Goal: Information Seeking & Learning: Learn about a topic

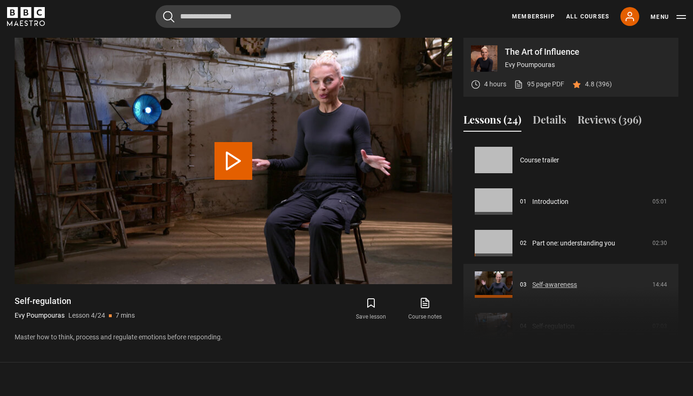
scroll to position [125, 0]
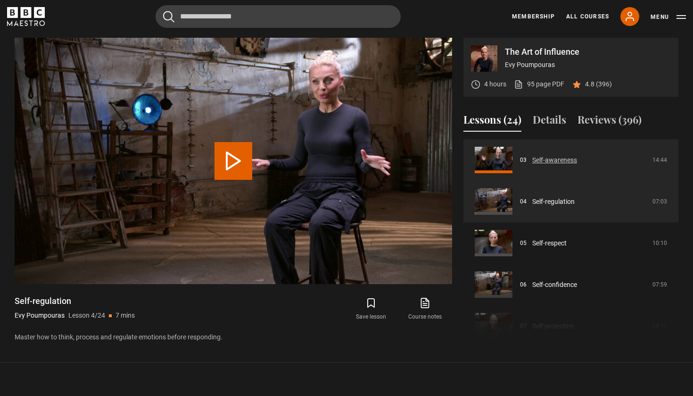
click at [549, 158] on link "Self-awareness" at bounding box center [554, 160] width 45 height 10
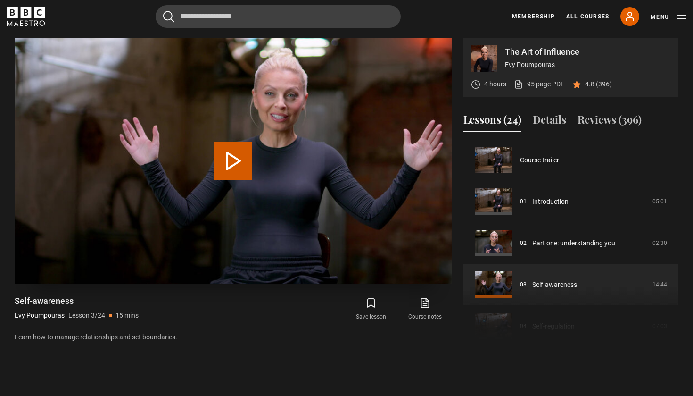
scroll to position [83, 0]
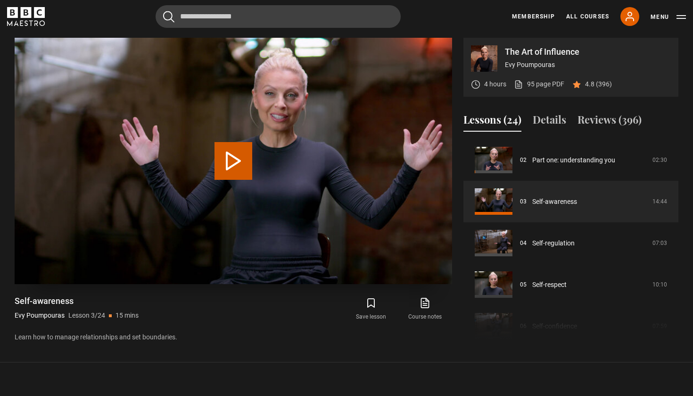
click at [225, 163] on button "Play Lesson Self-awareness" at bounding box center [234, 161] width 38 height 38
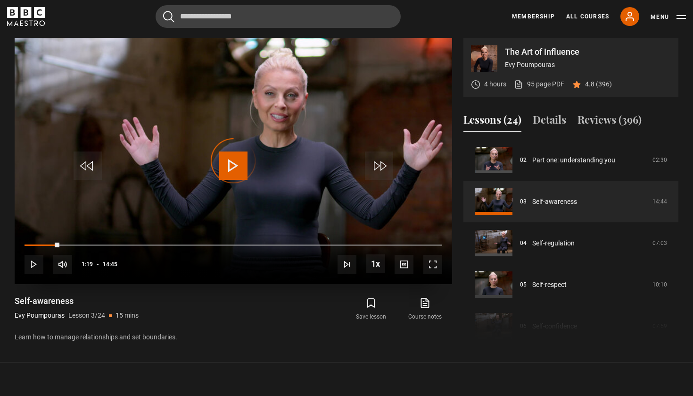
drag, startPoint x: 25, startPoint y: 242, endPoint x: 91, endPoint y: 232, distance: 66.8
click at [91, 232] on div "10s Skip Back 10 seconds Play 10s Skip Forward 10 seconds Loaded : 1.94% 00:00 …" at bounding box center [234, 258] width 438 height 52
drag, startPoint x: 95, startPoint y: 244, endPoint x: 130, endPoint y: 245, distance: 35.4
click at [128, 245] on div "03:35" at bounding box center [126, 244] width 1 height 3
drag, startPoint x: 132, startPoint y: 242, endPoint x: 144, endPoint y: 243, distance: 11.8
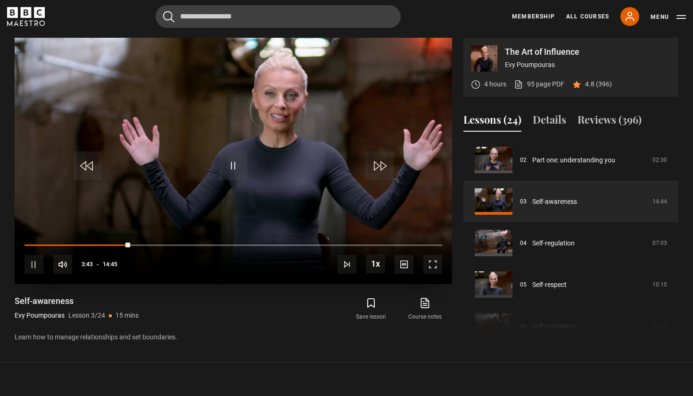
click at [143, 243] on div "10s Skip Back 10 seconds Pause 10s Skip Forward 10 seconds Loaded : 25.41% 03:4…" at bounding box center [234, 258] width 438 height 52
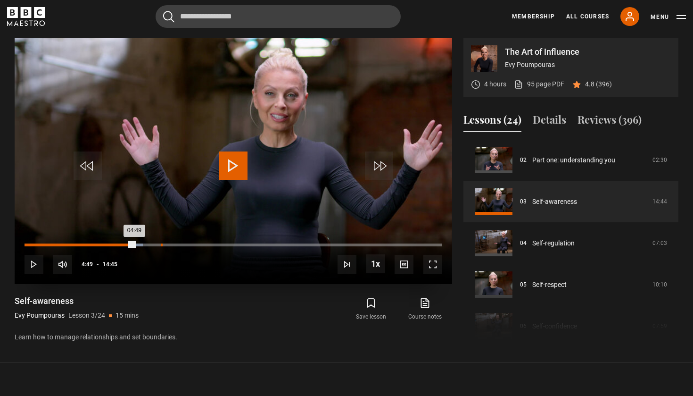
drag, startPoint x: 134, startPoint y: 246, endPoint x: 160, endPoint y: 244, distance: 26.0
click at [161, 244] on div "Loaded : 28.30% 04:49 04:49" at bounding box center [234, 244] width 418 height 3
drag, startPoint x: 158, startPoint y: 244, endPoint x: 196, endPoint y: 242, distance: 37.8
click at [196, 243] on div "06:03" at bounding box center [111, 244] width 172 height 3
drag, startPoint x: 197, startPoint y: 245, endPoint x: 206, endPoint y: 246, distance: 9.0
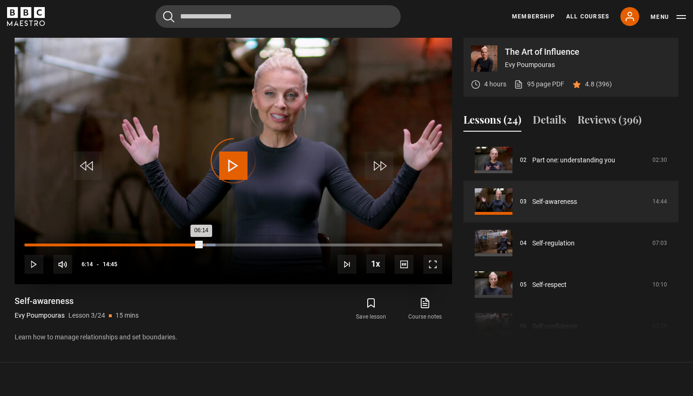
click at [206, 246] on div "Loaded : 45.72% 06:21 06:14" at bounding box center [234, 244] width 418 height 3
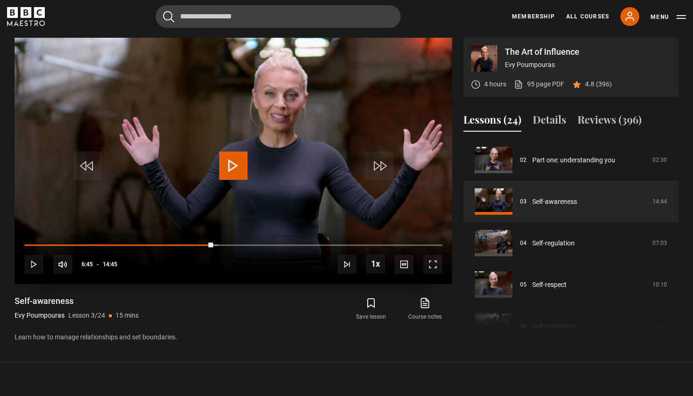
drag, startPoint x: 206, startPoint y: 246, endPoint x: 216, endPoint y: 247, distance: 10.0
click at [216, 247] on div "10s Skip Back 10 seconds Play 10s Skip Forward 10 seconds Loaded : 46.39% 06:38…" at bounding box center [234, 258] width 438 height 52
drag, startPoint x: 216, startPoint y: 247, endPoint x: 237, endPoint y: 248, distance: 21.2
click at [237, 248] on div "10s Skip Back 10 seconds Pause 10s Skip Forward 10 seconds Loaded : 46.89% 06:3…" at bounding box center [234, 258] width 438 height 52
drag, startPoint x: 213, startPoint y: 242, endPoint x: 232, endPoint y: 243, distance: 19.3
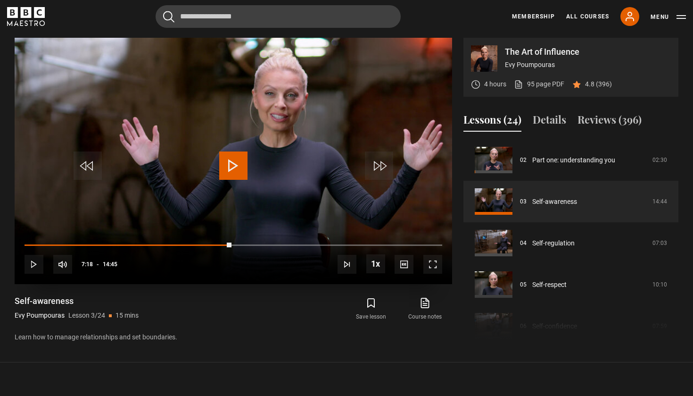
click at [232, 243] on div "10s Skip Back 10 seconds Play 10s Skip Forward 10 seconds Loaded : 47.67% 06:41…" at bounding box center [234, 258] width 438 height 52
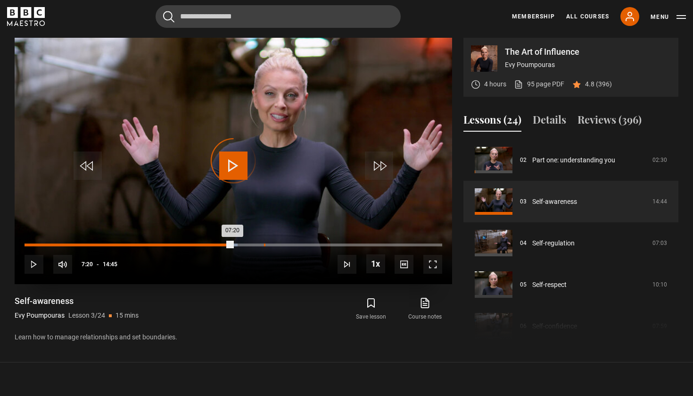
drag, startPoint x: 232, startPoint y: 243, endPoint x: 264, endPoint y: 244, distance: 31.6
click at [232, 244] on div "07:20" at bounding box center [129, 244] width 208 height 3
drag, startPoint x: 332, startPoint y: 243, endPoint x: 349, endPoint y: 241, distance: 18.0
click at [349, 243] on div "10:50" at bounding box center [187, 244] width 325 height 3
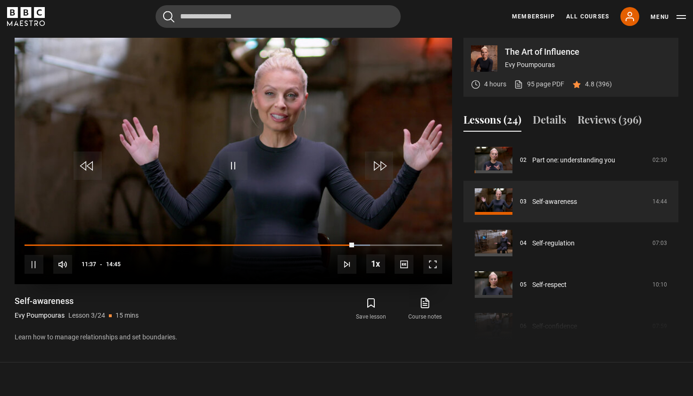
drag, startPoint x: 351, startPoint y: 242, endPoint x: 363, endPoint y: 243, distance: 11.9
click at [364, 244] on div "10s Skip Back 10 seconds Pause 10s Skip Forward 10 seconds Loaded : 82.74% 11:3…" at bounding box center [234, 258] width 438 height 52
drag, startPoint x: 353, startPoint y: 246, endPoint x: 365, endPoint y: 247, distance: 11.4
click at [365, 248] on div "10s Skip Back 10 seconds Play 10s Skip Forward 10 seconds Loaded : 84.29% 11:52…" at bounding box center [234, 258] width 438 height 52
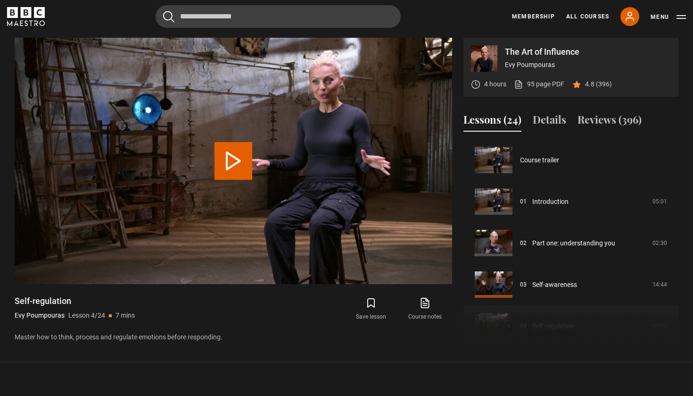
scroll to position [125, 0]
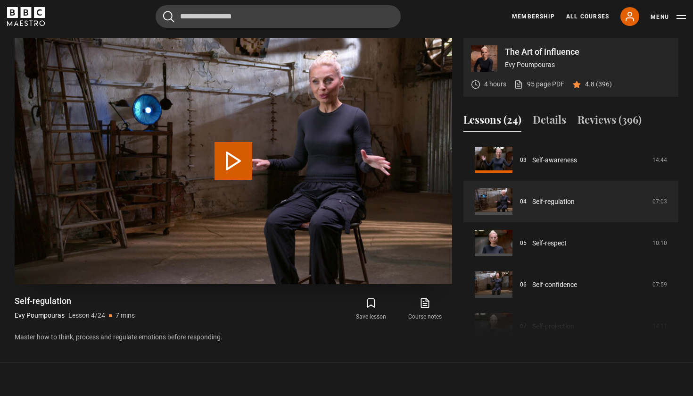
click at [236, 158] on button "Play Lesson Self-regulation" at bounding box center [234, 161] width 38 height 38
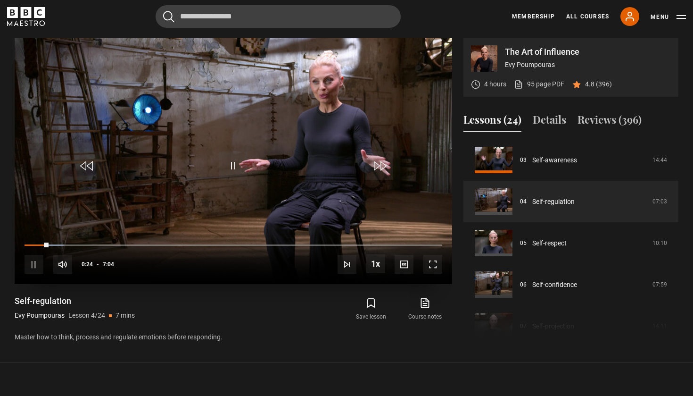
click at [435, 262] on span "Video Player" at bounding box center [432, 264] width 19 height 19
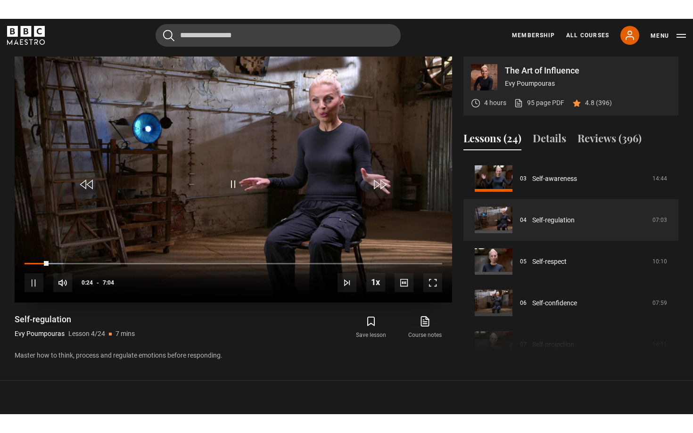
scroll to position [0, 0]
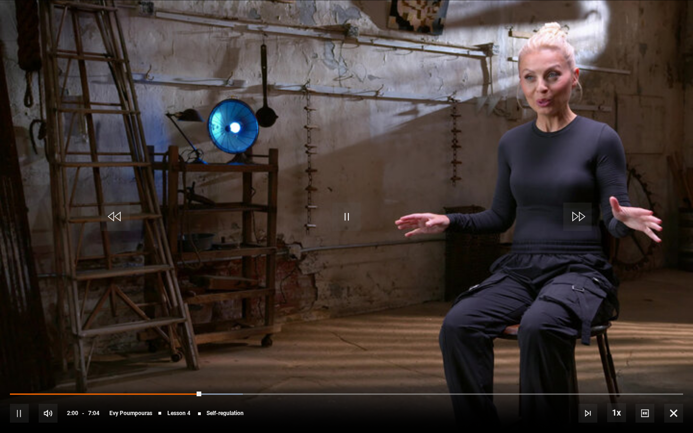
click at [435, 299] on video "Video Player" at bounding box center [346, 216] width 693 height 433
click at [344, 213] on span "Video Player" at bounding box center [346, 217] width 28 height 28
click at [341, 217] on span "Video Player" at bounding box center [346, 217] width 28 height 28
click at [347, 215] on span "Video Player" at bounding box center [346, 217] width 28 height 28
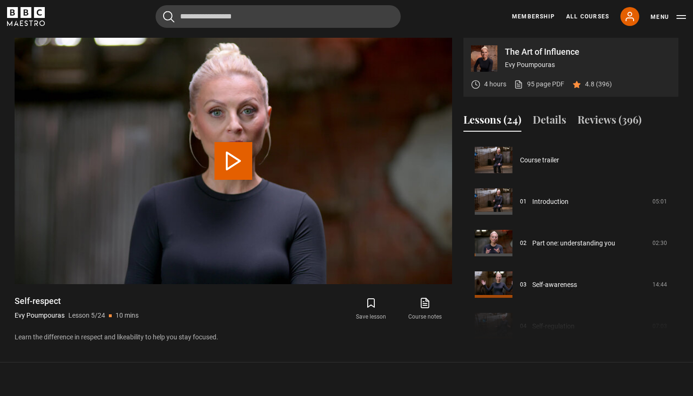
scroll to position [166, 0]
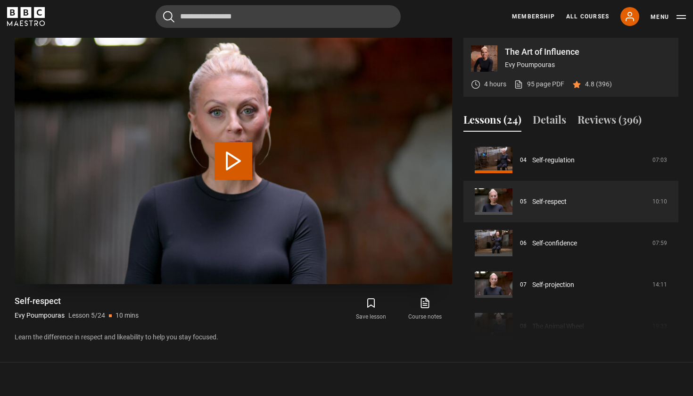
click at [240, 165] on button "Play Lesson Self-respect" at bounding box center [234, 161] width 38 height 38
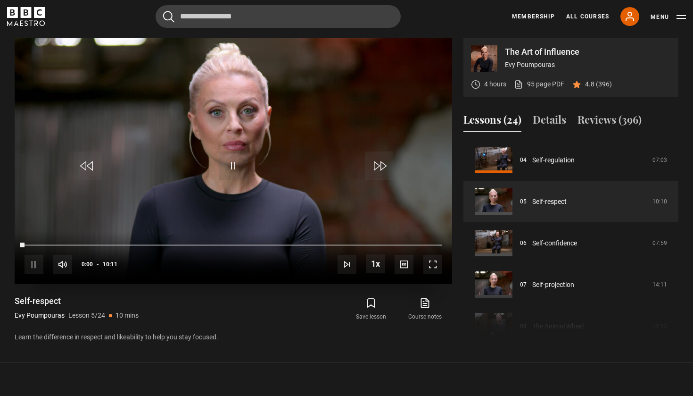
click at [430, 263] on span "Video Player" at bounding box center [432, 264] width 19 height 19
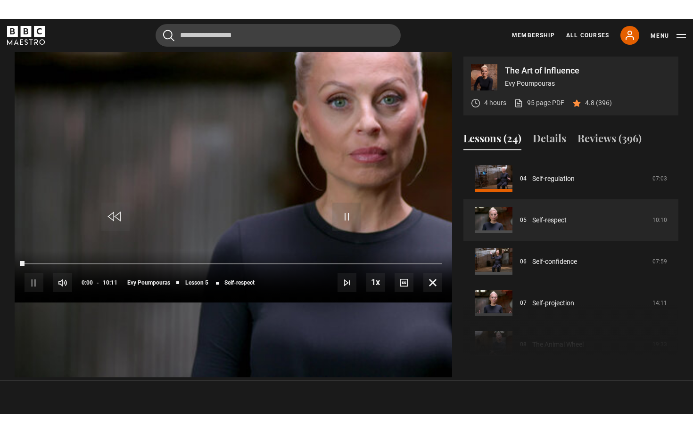
scroll to position [0, 0]
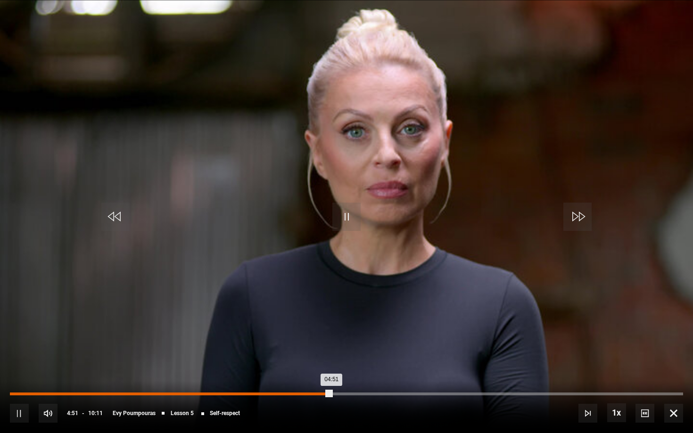
click at [320, 393] on div "10s Skip Back 10 seconds Pause 10s Skip Forward 10 seconds Loaded : 47.88% 04:4…" at bounding box center [346, 407] width 693 height 52
click at [331, 394] on div "04:51" at bounding box center [170, 394] width 321 height 3
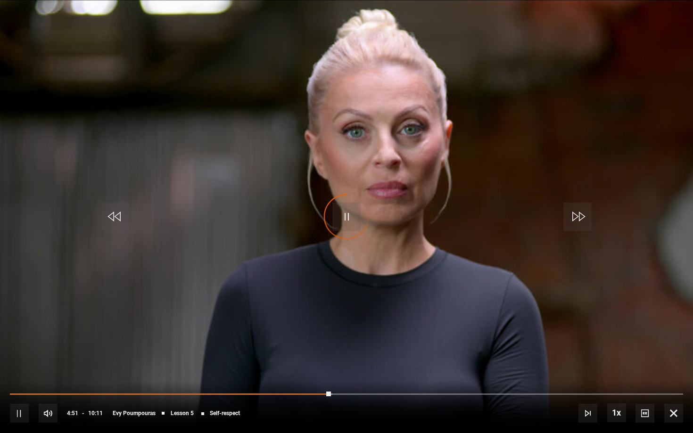
click at [346, 224] on div "Video Player is loading." at bounding box center [346, 216] width 47 height 47
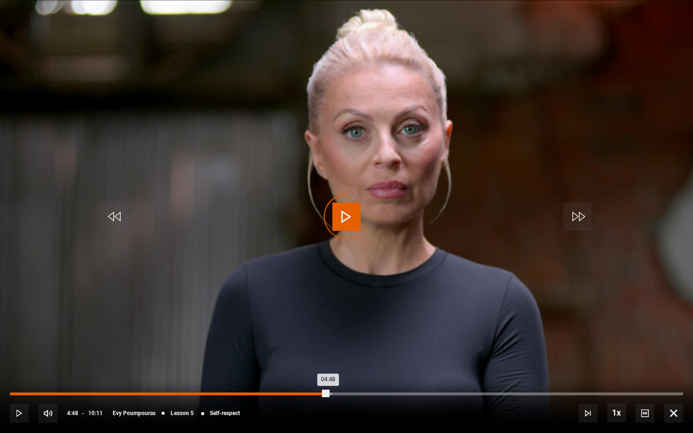
click at [328, 395] on div "04:48" at bounding box center [169, 394] width 318 height 3
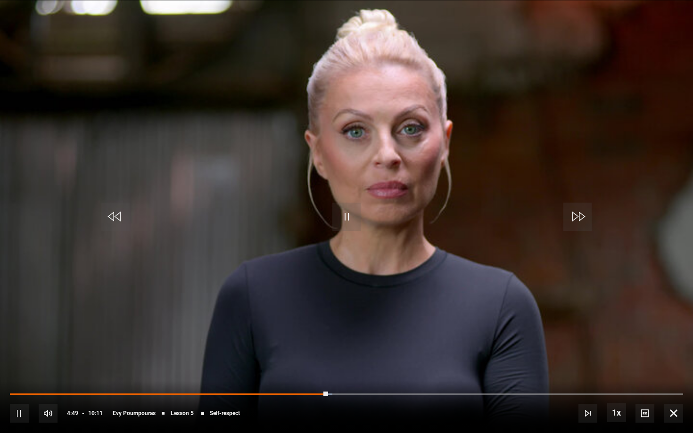
click at [319, 325] on video "Video Player" at bounding box center [346, 216] width 693 height 433
click at [351, 218] on div "Video Player is loading." at bounding box center [346, 216] width 47 height 47
click at [323, 391] on div "10s Skip Back 10 seconds Play 10s Skip Forward 10 seconds Loaded : 47.88% 04:41…" at bounding box center [346, 407] width 693 height 52
click at [348, 222] on div "Video Player is loading." at bounding box center [346, 216] width 47 height 47
click at [339, 216] on div "Video Player is loading." at bounding box center [346, 216] width 47 height 47
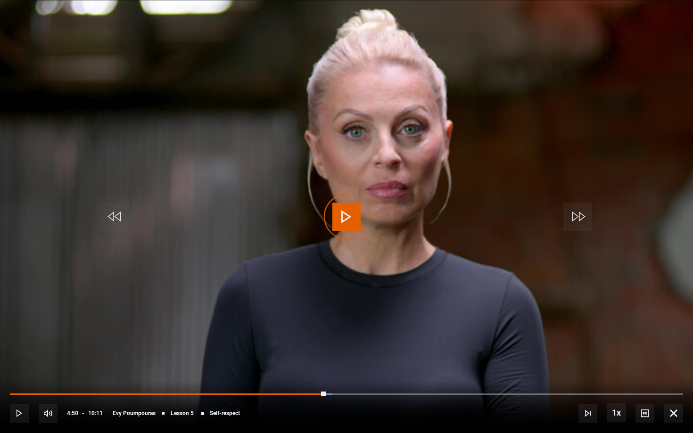
drag, startPoint x: 324, startPoint y: 394, endPoint x: 336, endPoint y: 400, distance: 13.9
click at [336, 395] on div "10s Skip Back 10 seconds Play 10s Skip Forward 10 seconds Loaded : 47.85% 04:54…" at bounding box center [346, 407] width 693 height 52
click at [347, 211] on span "Video Player" at bounding box center [346, 217] width 28 height 28
click at [351, 219] on span "Video Player" at bounding box center [346, 217] width 28 height 28
click at [347, 214] on span "Video Player" at bounding box center [346, 217] width 28 height 28
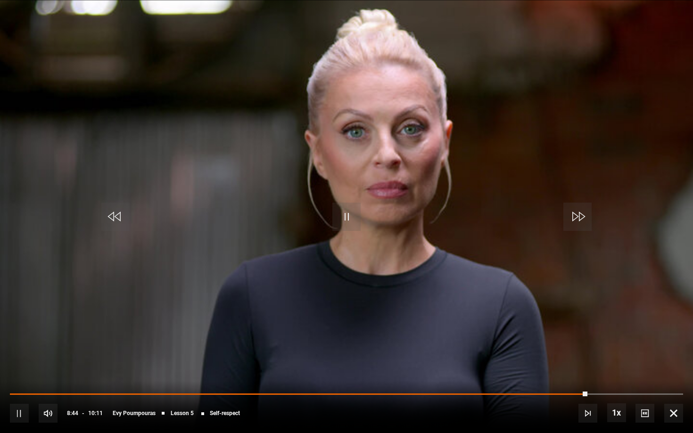
click at [352, 218] on span "Video Player" at bounding box center [346, 217] width 28 height 28
click at [351, 215] on span "Video Player" at bounding box center [346, 217] width 28 height 28
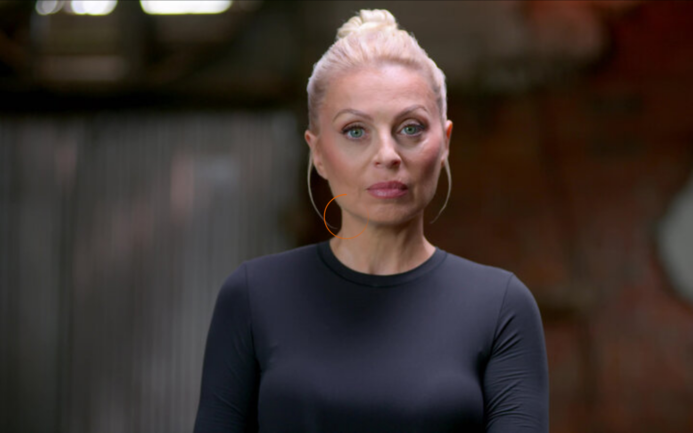
click at [361, 318] on video "Video Player" at bounding box center [346, 216] width 693 height 433
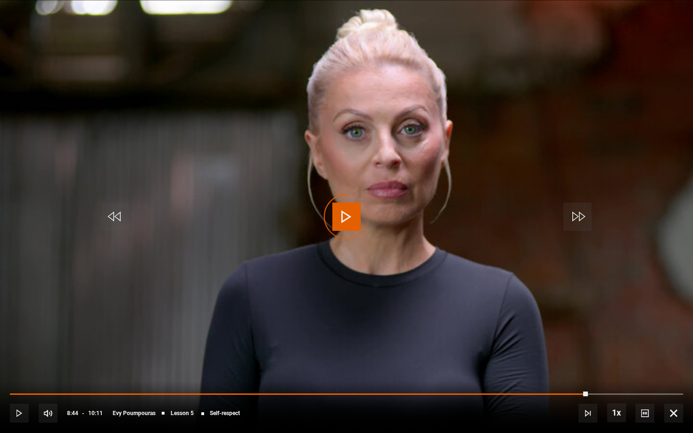
click at [344, 220] on div "Video Player is loading." at bounding box center [346, 216] width 47 height 47
click at [346, 216] on div "Video Player is loading." at bounding box center [346, 216] width 47 height 47
click at [348, 222] on div "Video Player is loading." at bounding box center [346, 216] width 47 height 47
drag, startPoint x: 590, startPoint y: 392, endPoint x: 580, endPoint y: 392, distance: 9.9
click at [580, 392] on div "10s Skip Back 10 seconds Play 10s Skip Forward 10 seconds Loaded : 74.25% 08:43…" at bounding box center [346, 407] width 693 height 52
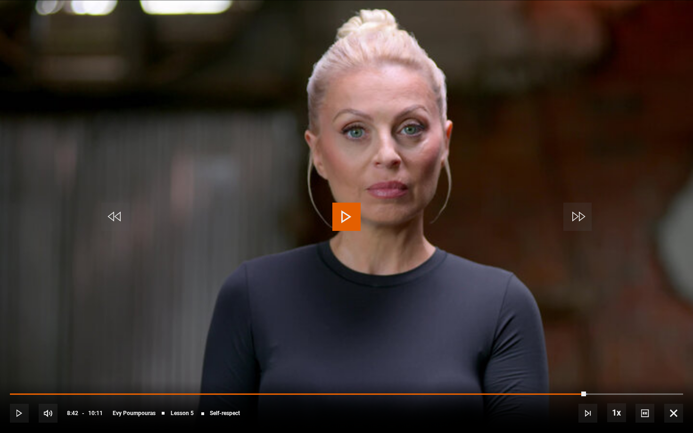
click at [348, 220] on span "Video Player" at bounding box center [346, 217] width 28 height 28
drag, startPoint x: 356, startPoint y: 178, endPoint x: 356, endPoint y: 192, distance: 14.1
click at [356, 181] on video "Video Player" at bounding box center [346, 216] width 693 height 433
click at [346, 218] on span "Video Player" at bounding box center [346, 217] width 28 height 28
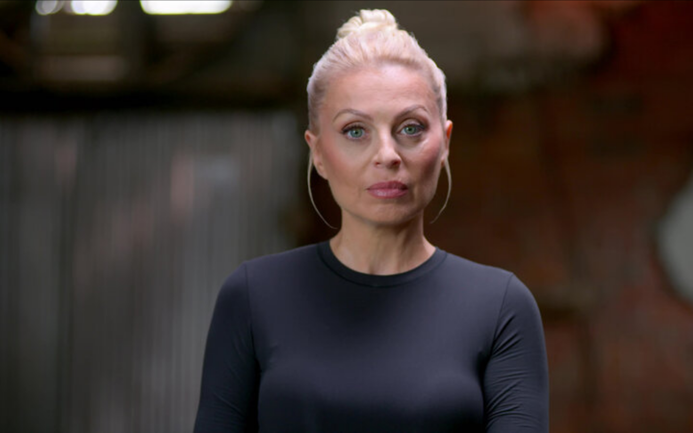
drag, startPoint x: 477, startPoint y: 11, endPoint x: 399, endPoint y: 241, distance: 242.3
click at [399, 241] on video "Video Player" at bounding box center [346, 216] width 693 height 433
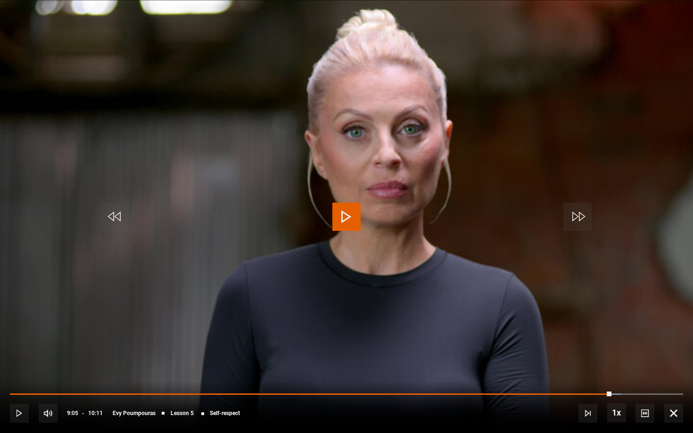
click at [351, 221] on span "Video Player" at bounding box center [346, 217] width 28 height 28
drag, startPoint x: 613, startPoint y: 392, endPoint x: 601, endPoint y: 392, distance: 12.3
click at [601, 392] on div "10s Skip Back 10 seconds Pause 10s Skip Forward 10 seconds Loaded : 90.73% 09:0…" at bounding box center [346, 407] width 693 height 52
drag, startPoint x: 612, startPoint y: 391, endPoint x: 607, endPoint y: 391, distance: 5.2
click at [607, 391] on div "10s Skip Back 10 seconds Pause 10s Skip Forward 10 seconds Loaded : 90.73% 09:0…" at bounding box center [346, 407] width 693 height 52
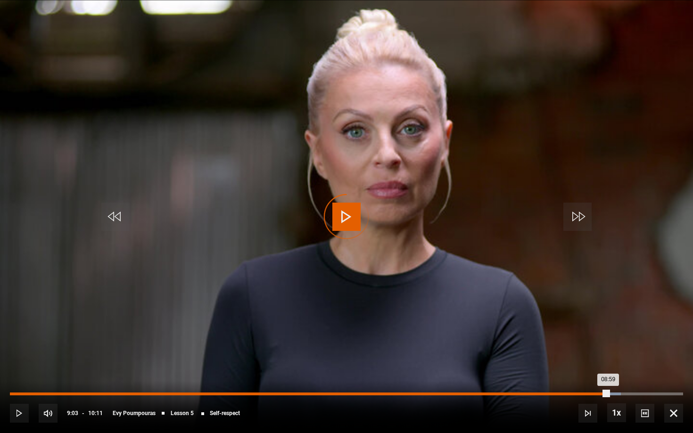
click at [605, 393] on div "08:59" at bounding box center [309, 394] width 599 height 3
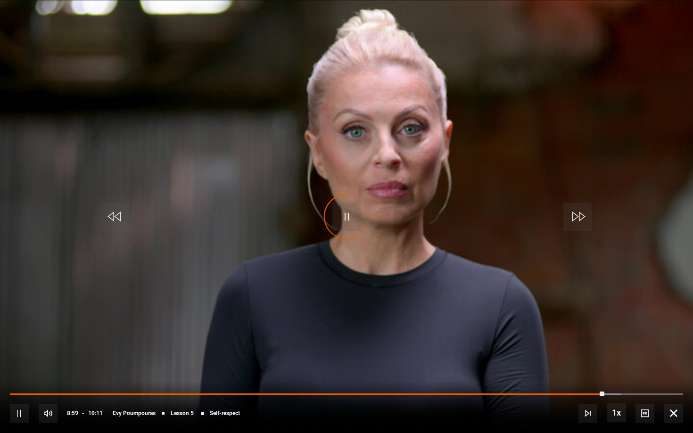
click at [345, 210] on div "Video Player is loading." at bounding box center [346, 216] width 47 height 47
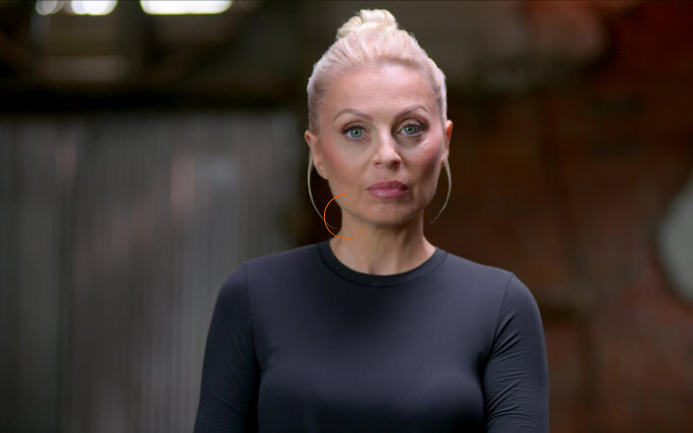
drag, startPoint x: 556, startPoint y: 31, endPoint x: 352, endPoint y: 247, distance: 297.9
click at [352, 247] on video "Video Player" at bounding box center [346, 216] width 693 height 433
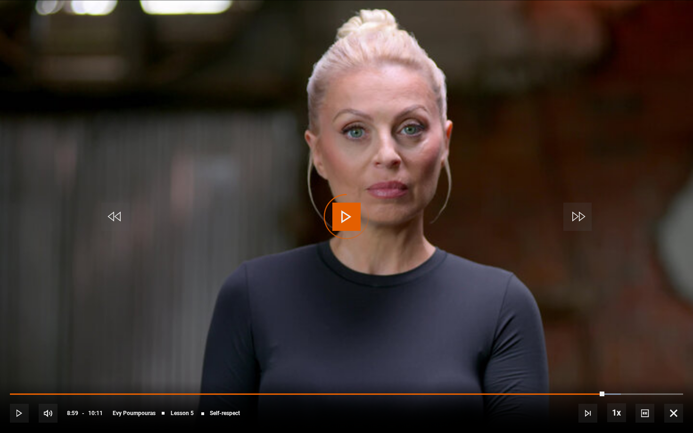
click at [355, 217] on div "Video Player is loading." at bounding box center [346, 216] width 47 height 47
click at [349, 220] on div "Video Player is loading." at bounding box center [346, 216] width 47 height 47
click at [342, 219] on div "Video Player is loading." at bounding box center [346, 216] width 47 height 47
click at [340, 215] on div "Video Player is loading." at bounding box center [346, 216] width 47 height 47
click at [352, 211] on div "Video Player is loading." at bounding box center [346, 216] width 47 height 47
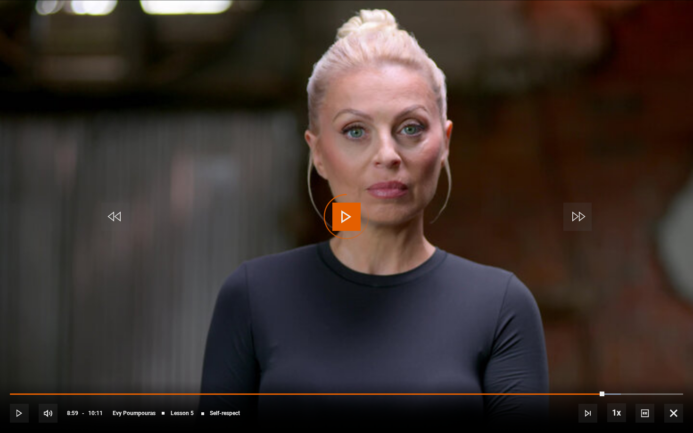
click at [342, 216] on div "Video Player is loading." at bounding box center [346, 216] width 47 height 47
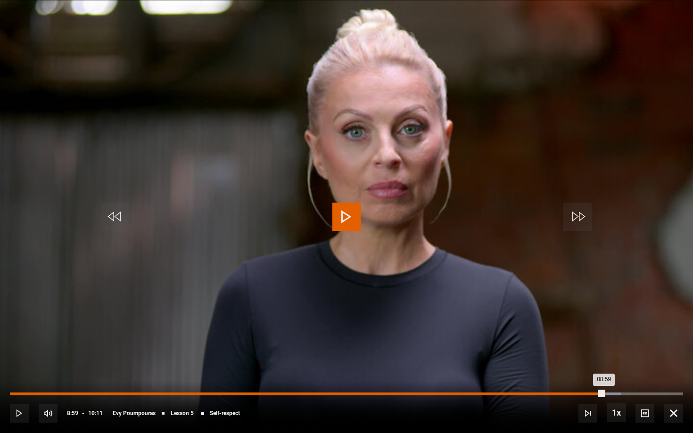
click at [604, 393] on div "08:59" at bounding box center [307, 394] width 594 height 3
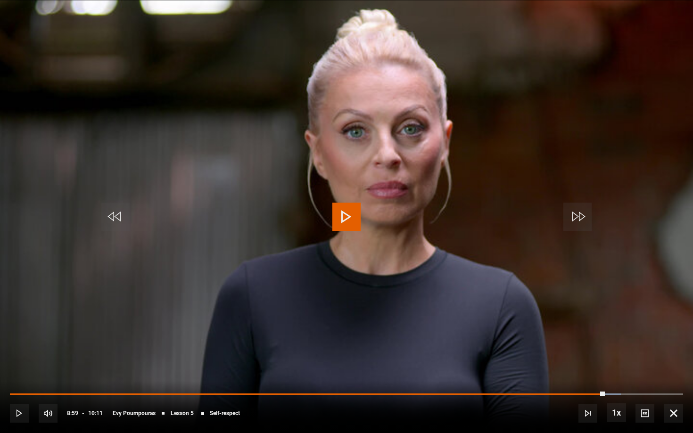
click at [346, 213] on span "Video Player" at bounding box center [346, 217] width 28 height 28
drag, startPoint x: 390, startPoint y: 8, endPoint x: 349, endPoint y: 219, distance: 214.8
click at [349, 219] on div "Video Player is loading." at bounding box center [346, 216] width 47 height 47
click at [349, 220] on span "Video Player" at bounding box center [346, 217] width 28 height 28
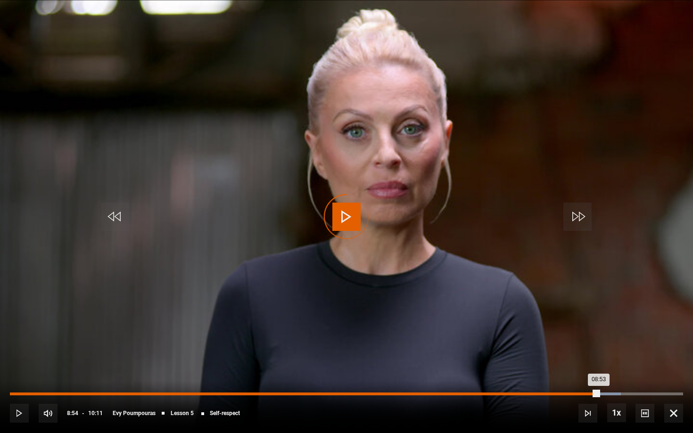
click at [598, 394] on div "08:53" at bounding box center [304, 394] width 589 height 3
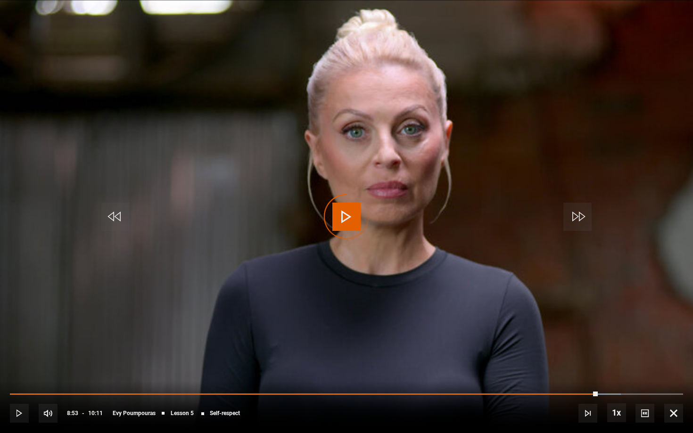
click at [353, 215] on div "Video Player is loading." at bounding box center [346, 216] width 47 height 47
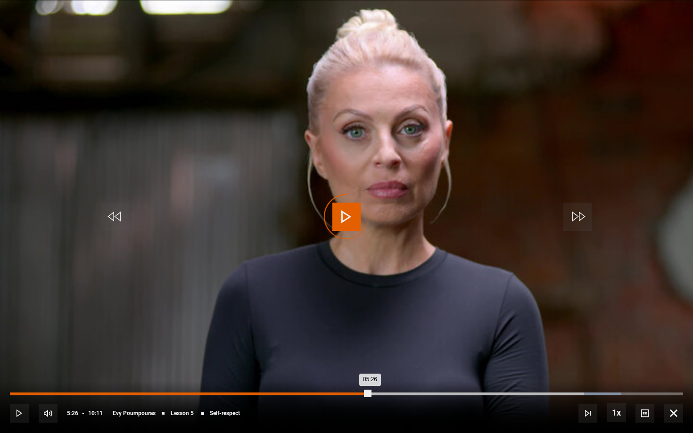
click at [369, 393] on div "05:26" at bounding box center [190, 394] width 360 height 3
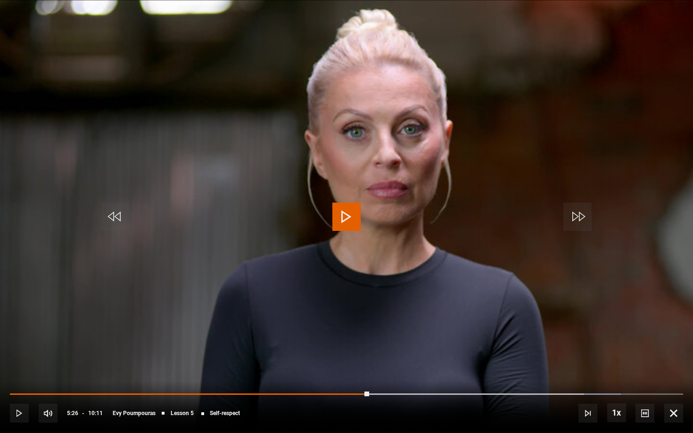
click at [340, 222] on span "Video Player" at bounding box center [346, 217] width 28 height 28
click at [591, 395] on span "Video Player" at bounding box center [588, 413] width 19 height 19
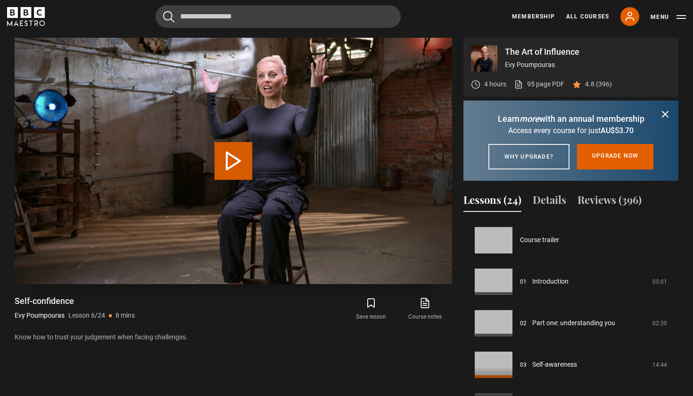
scroll to position [208, 0]
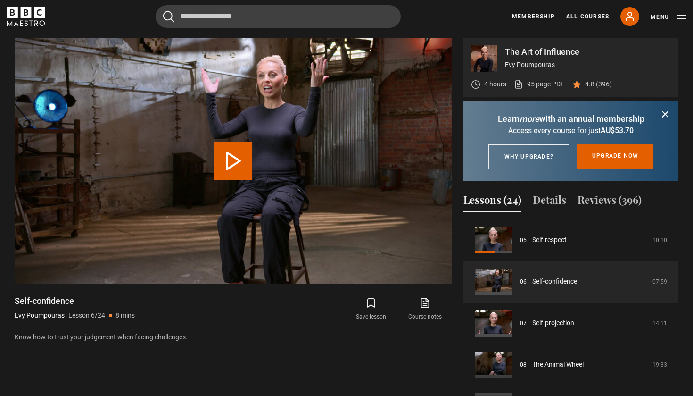
click at [659, 116] on p "Learn more with an annual membership" at bounding box center [571, 118] width 192 height 13
click at [665, 116] on icon "submit" at bounding box center [665, 113] width 11 height 11
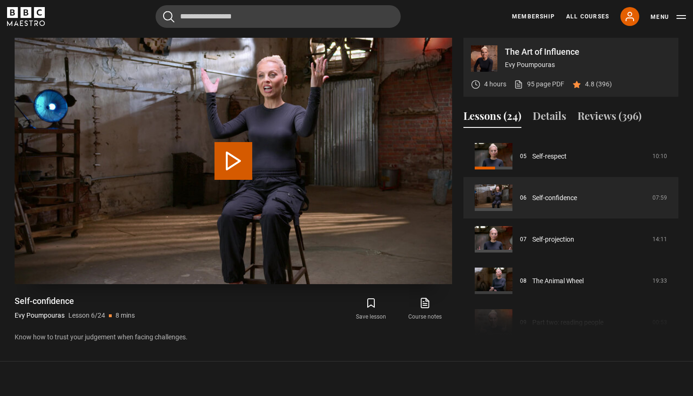
click at [230, 162] on button "Play Lesson Self-confidence" at bounding box center [234, 161] width 38 height 38
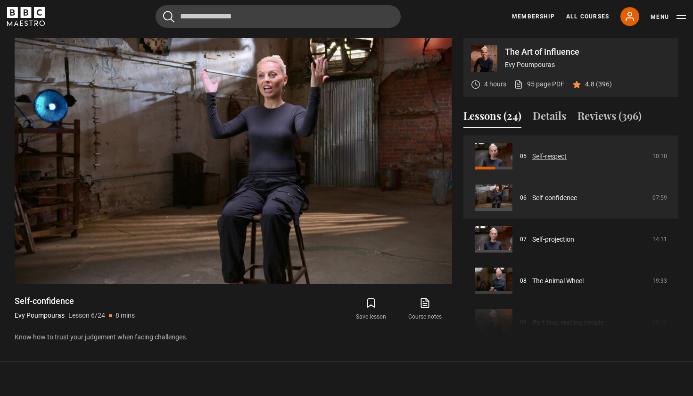
click at [548, 158] on link "Self-respect" at bounding box center [549, 156] width 34 height 10
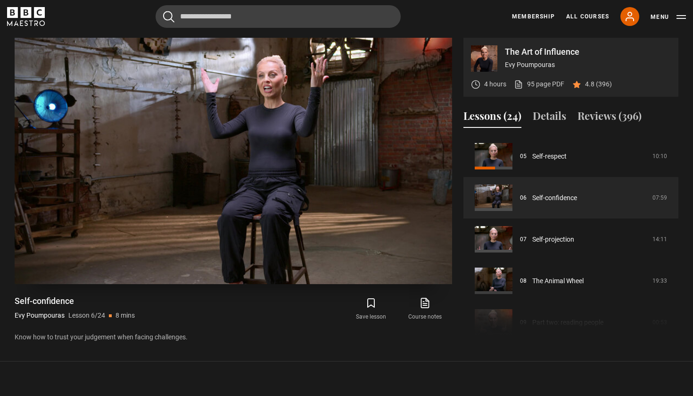
click at [266, 167] on video "Video Player" at bounding box center [234, 161] width 438 height 246
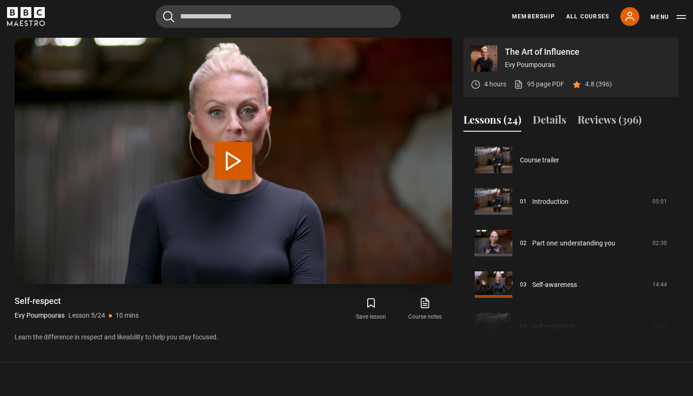
scroll to position [166, 0]
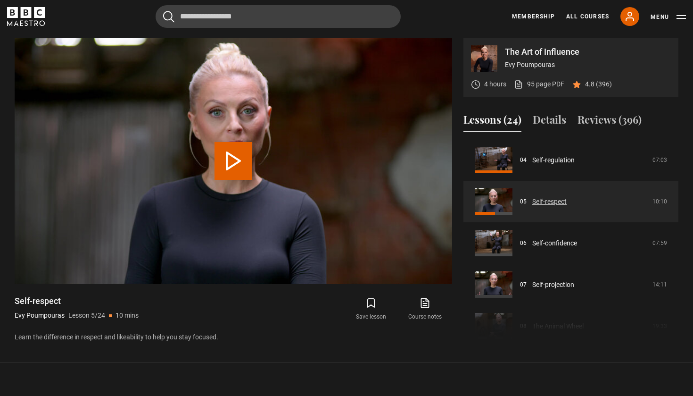
click at [548, 201] on link "Self-respect" at bounding box center [549, 202] width 34 height 10
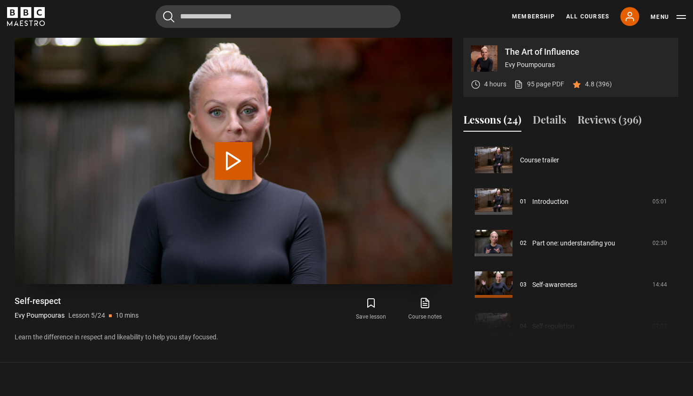
click at [237, 159] on button "Play Lesson Self-respect" at bounding box center [234, 161] width 38 height 38
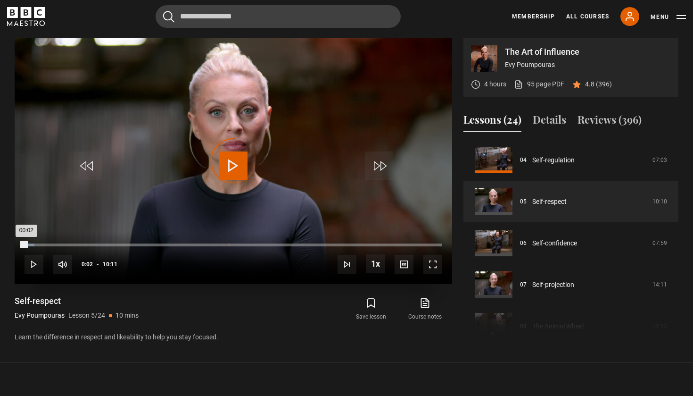
drag, startPoint x: 26, startPoint y: 245, endPoint x: 229, endPoint y: 244, distance: 203.3
click at [26, 244] on div "00:02" at bounding box center [26, 244] width 2 height 3
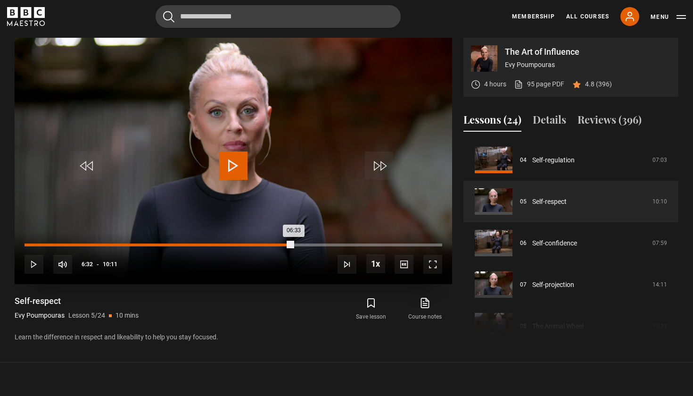
drag, startPoint x: 228, startPoint y: 244, endPoint x: 293, endPoint y: 247, distance: 65.6
click at [293, 247] on div "10s Skip Back 10 seconds Play 10s Skip Forward 10 seconds Loaded : 51.09% 06:27…" at bounding box center [234, 258] width 438 height 52
drag, startPoint x: 291, startPoint y: 244, endPoint x: 313, endPoint y: 244, distance: 21.2
click at [295, 244] on div "06:34" at bounding box center [160, 244] width 270 height 3
click at [313, 244] on div "07:01" at bounding box center [169, 244] width 288 height 3
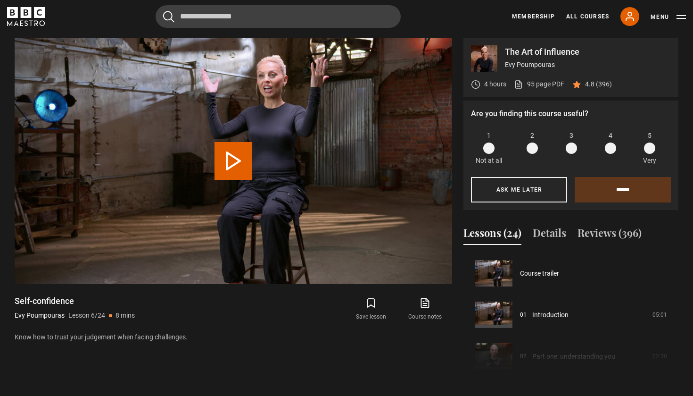
scroll to position [208, 0]
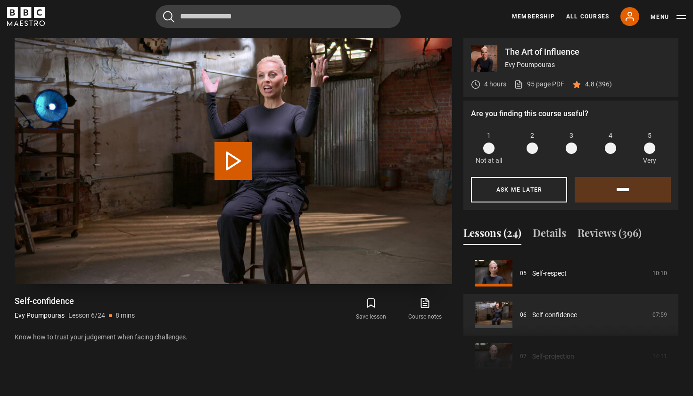
click at [234, 162] on button "Play Lesson Self-confidence" at bounding box center [234, 161] width 38 height 38
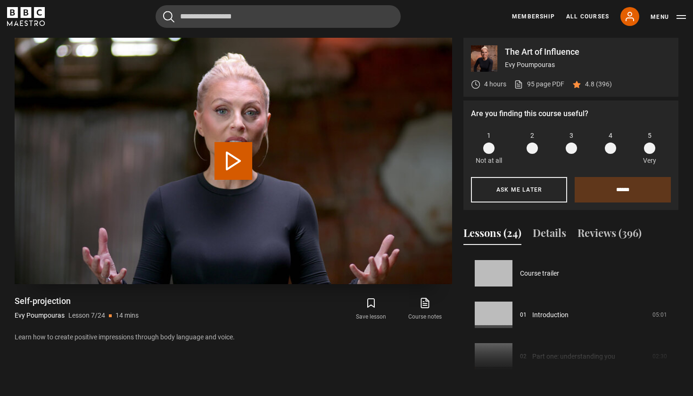
scroll to position [249, 0]
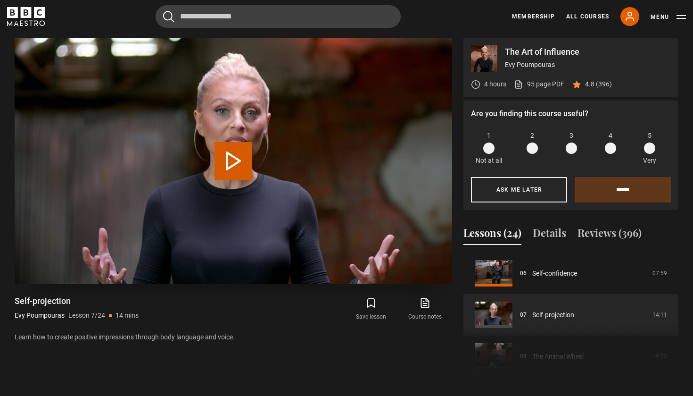
click at [232, 154] on button "Play Lesson Self-projection" at bounding box center [234, 161] width 38 height 38
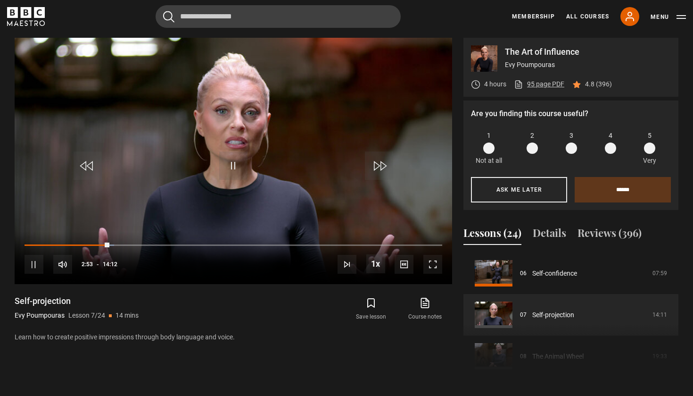
scroll to position [401, 0]
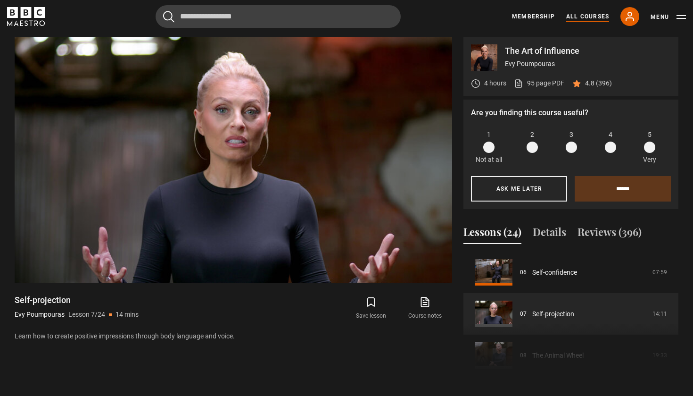
click at [588, 17] on link "All Courses" at bounding box center [587, 16] width 43 height 8
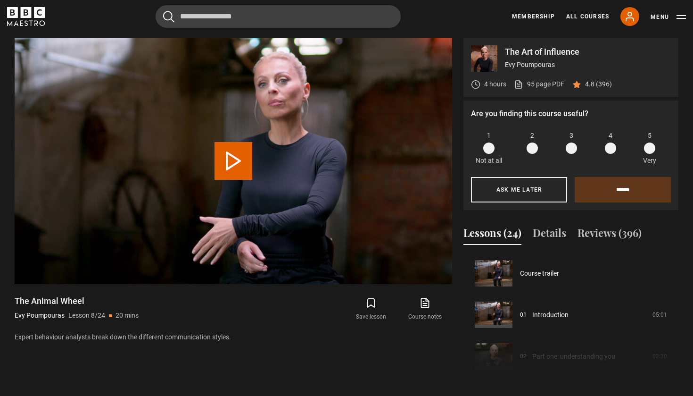
scroll to position [291, 0]
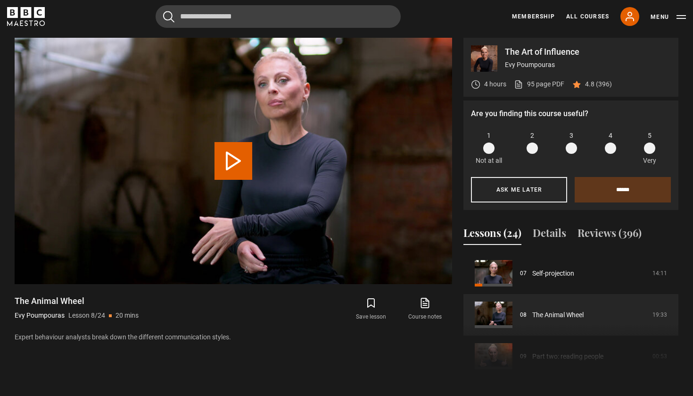
click at [496, 72] on div "4 hours 95 page PDF (opens in new tab) 4.8 (396)" at bounding box center [541, 84] width 141 height 25
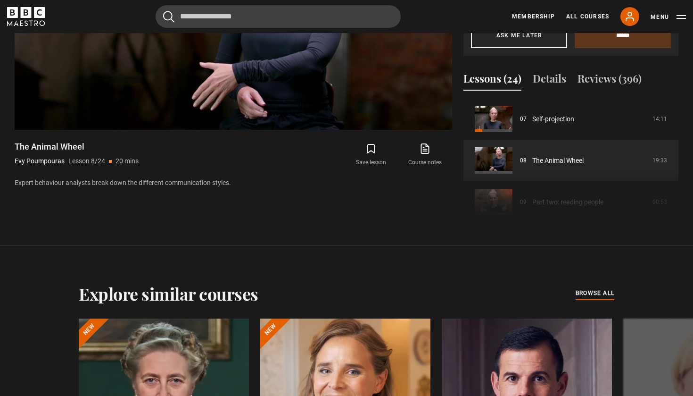
scroll to position [556, 0]
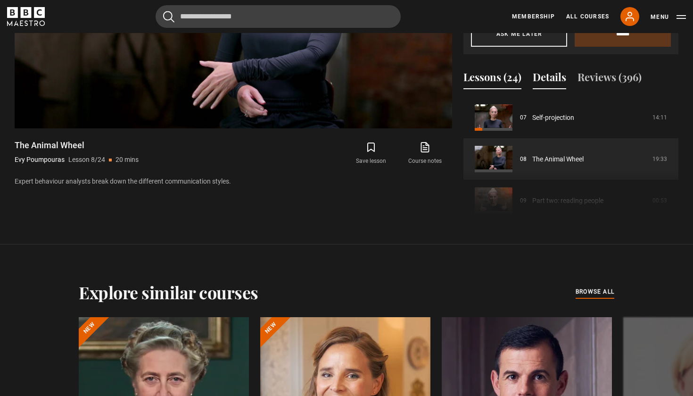
click at [555, 78] on button "Details" at bounding box center [549, 79] width 33 height 20
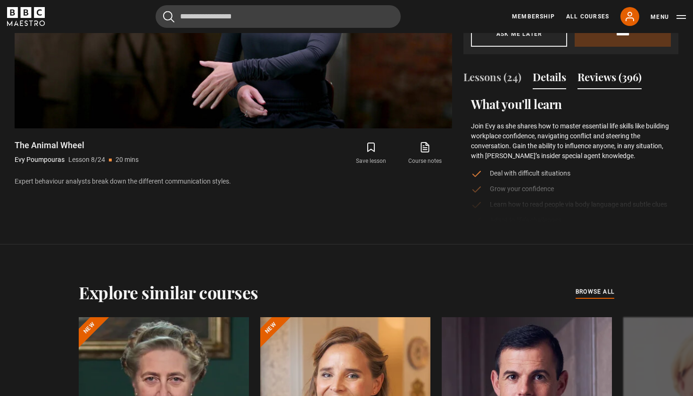
click at [606, 75] on button "Reviews (396)" at bounding box center [610, 79] width 64 height 20
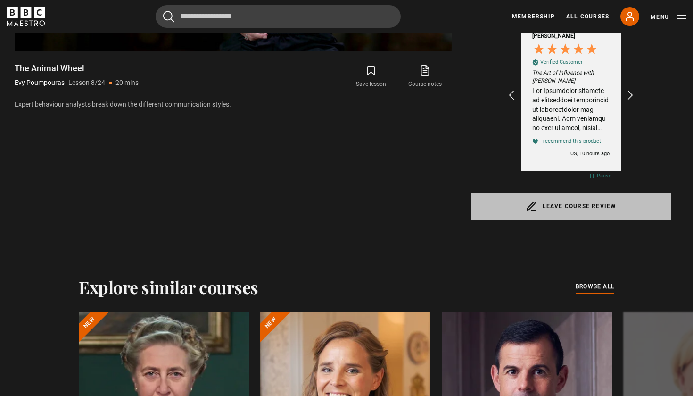
scroll to position [0, 109]
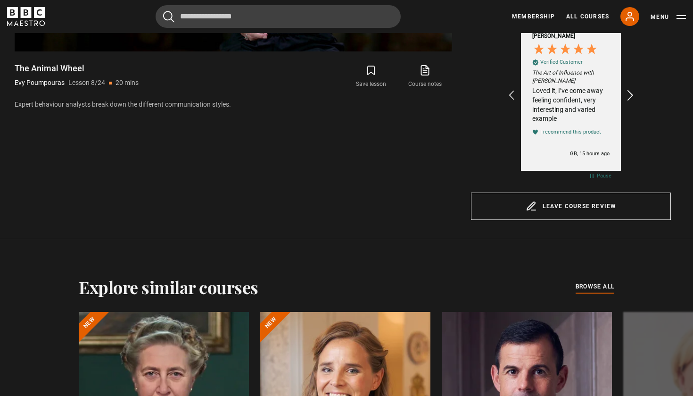
click at [631, 91] on icon "REVIEWS.io Carousel Scroll Right" at bounding box center [630, 95] width 13 height 13
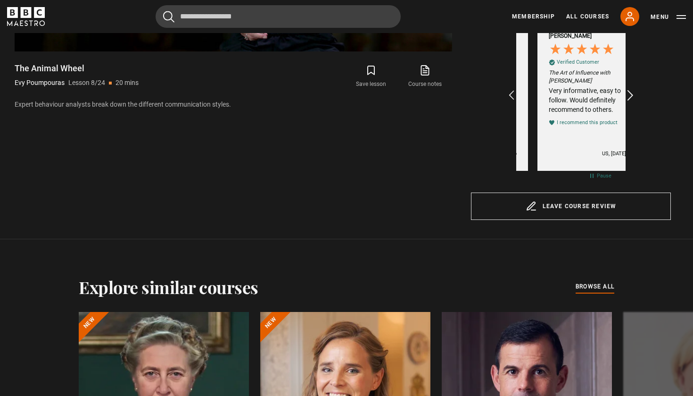
scroll to position [0, 219]
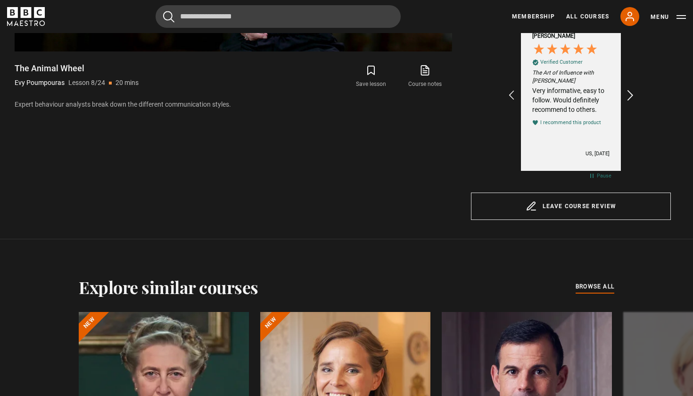
click at [631, 91] on icon "REVIEWS.io Carousel Scroll Right" at bounding box center [630, 95] width 13 height 13
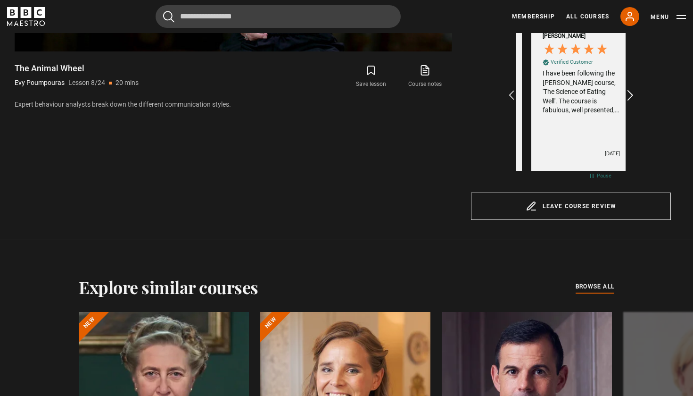
scroll to position [0, 438]
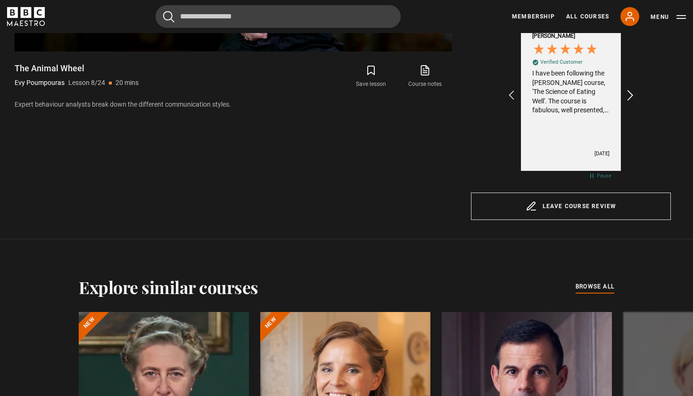
click at [631, 91] on icon "REVIEWS.io Carousel Scroll Right" at bounding box center [630, 95] width 13 height 13
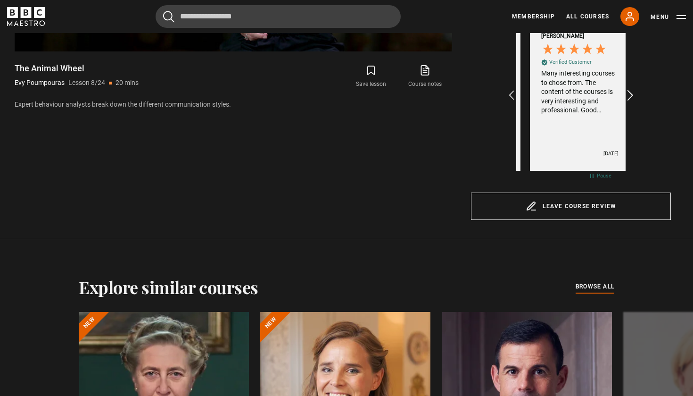
scroll to position [0, 547]
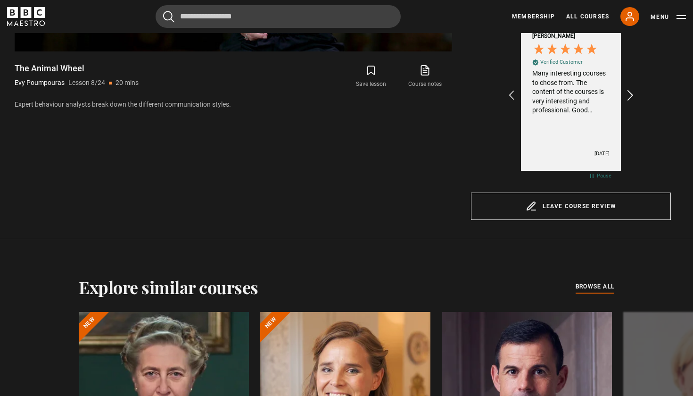
click at [631, 91] on icon "REVIEWS.io Carousel Scroll Right" at bounding box center [630, 95] width 13 height 13
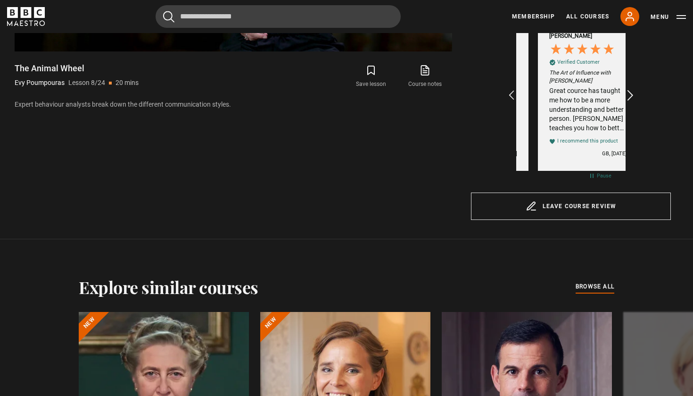
scroll to position [0, 766]
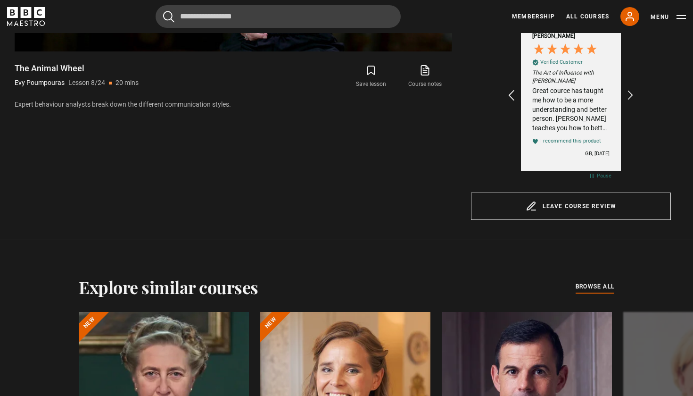
click at [513, 100] on icon "REVIEWS.io Carousel Scroll Left" at bounding box center [511, 95] width 13 height 13
click at [635, 96] on icon "REVIEWS.io Carousel Scroll Right" at bounding box center [630, 95] width 13 height 13
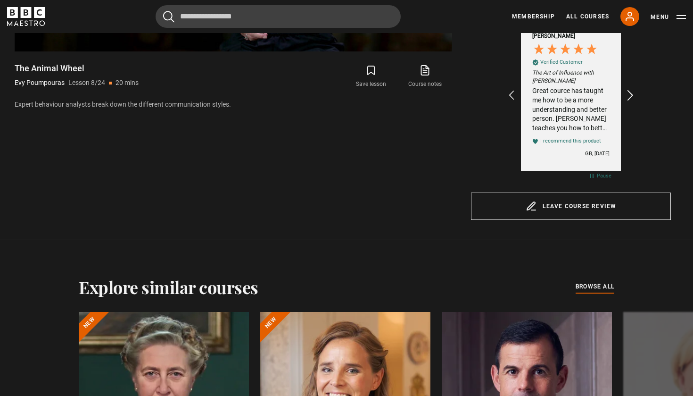
scroll to position [0, 875]
click at [635, 96] on icon "REVIEWS.io Carousel Scroll Right" at bounding box center [630, 95] width 13 height 13
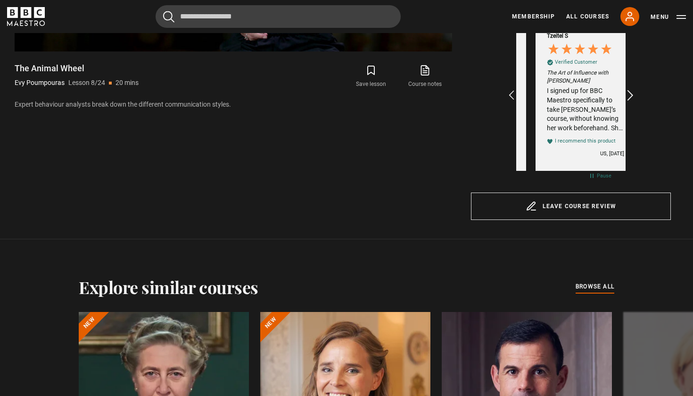
scroll to position [0, 1094]
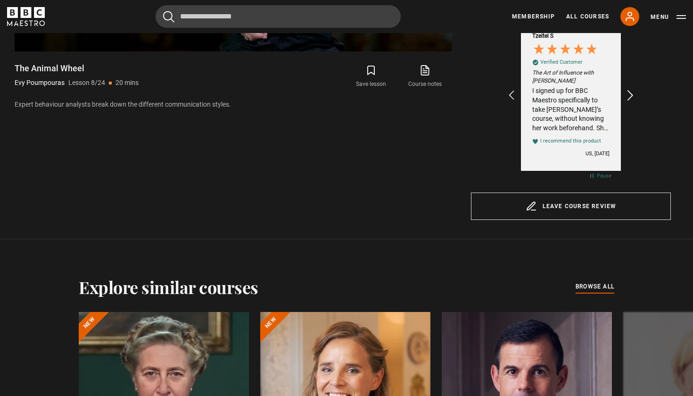
click at [635, 96] on icon "REVIEWS.io Carousel Scroll Right" at bounding box center [630, 95] width 13 height 13
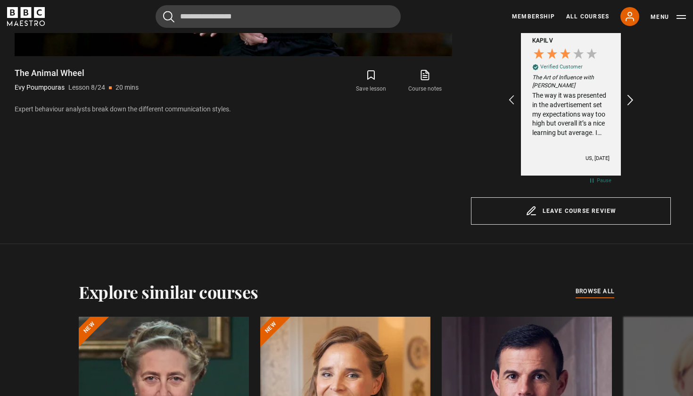
scroll to position [617, 0]
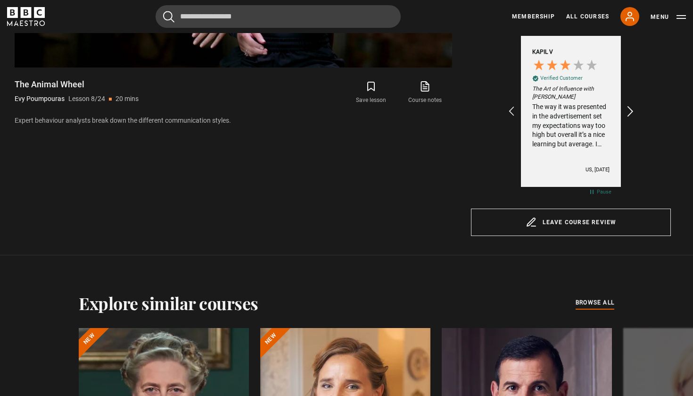
click at [632, 111] on icon "REVIEWS.io Carousel Scroll Right" at bounding box center [630, 111] width 13 height 13
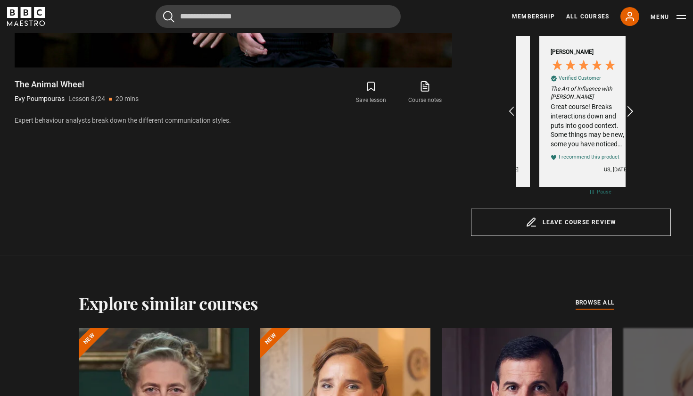
scroll to position [0, 1313]
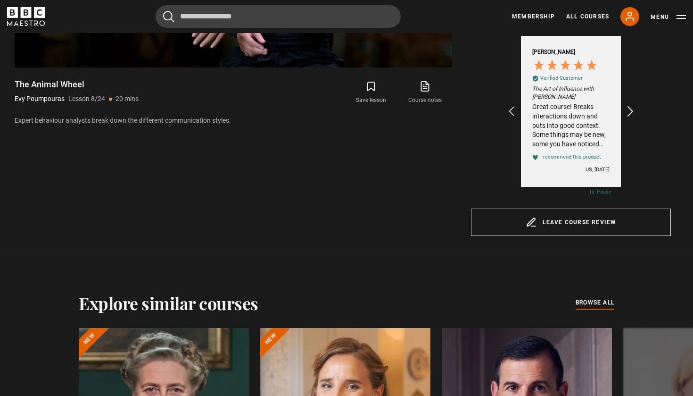
click at [632, 111] on icon "REVIEWS.io Carousel Scroll Right" at bounding box center [630, 111] width 13 height 13
click at [639, 94] on div "Excellent 4.7 average 1,081 reviews Marci C Verified Customer The Art of Influe…" at bounding box center [571, 118] width 200 height 165
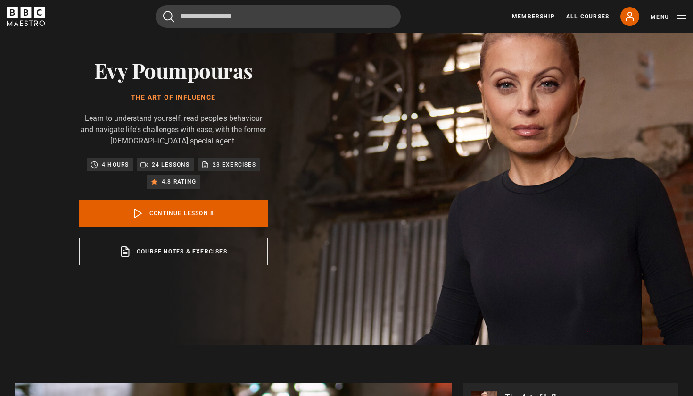
scroll to position [0, 1532]
click at [197, 211] on link "Continue lesson 8" at bounding box center [173, 213] width 189 height 26
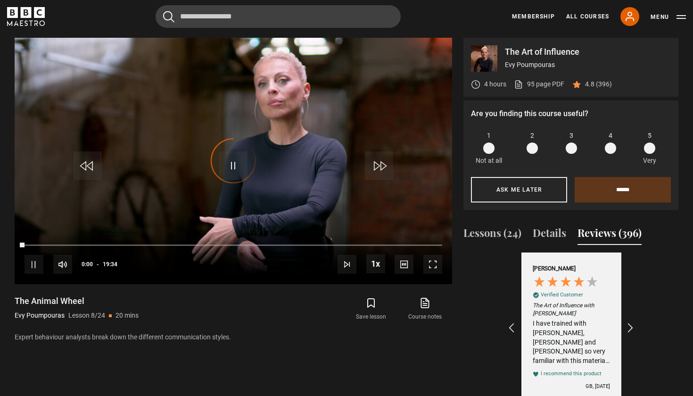
scroll to position [0, 1751]
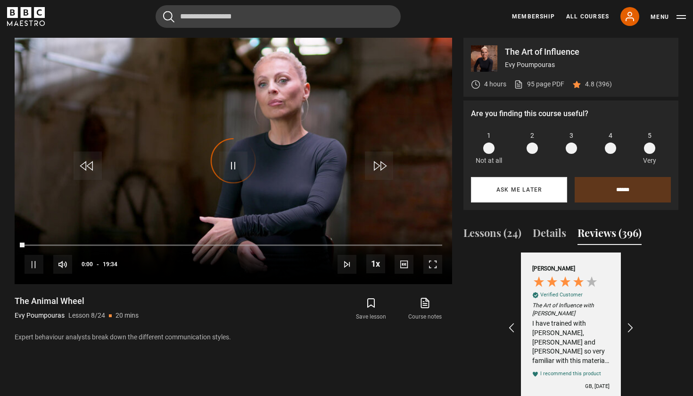
click at [539, 196] on button "Ask me later" at bounding box center [519, 189] width 96 height 25
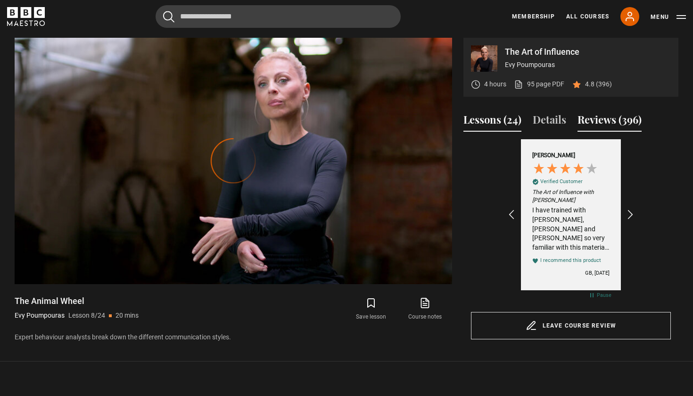
click at [485, 127] on button "Lessons (24)" at bounding box center [493, 122] width 58 height 20
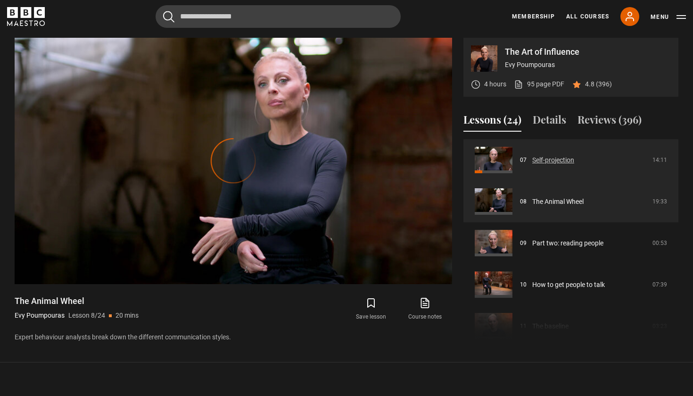
click at [539, 159] on link "Self-projection" at bounding box center [553, 160] width 42 height 10
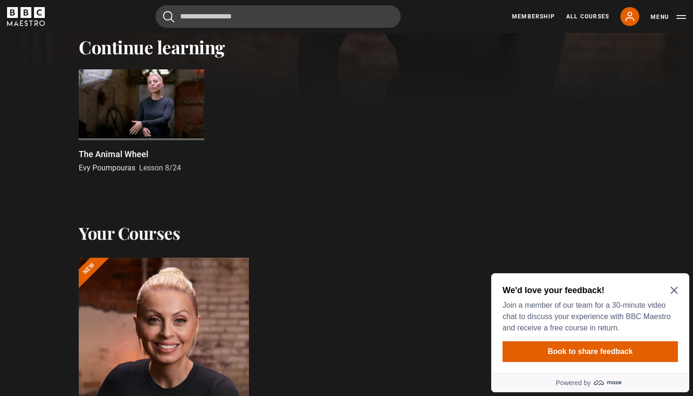
scroll to position [306, 0]
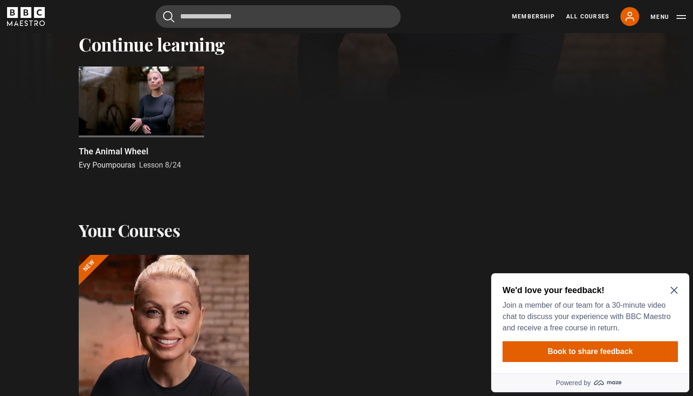
click at [191, 317] on div at bounding box center [163, 367] width 187 height 249
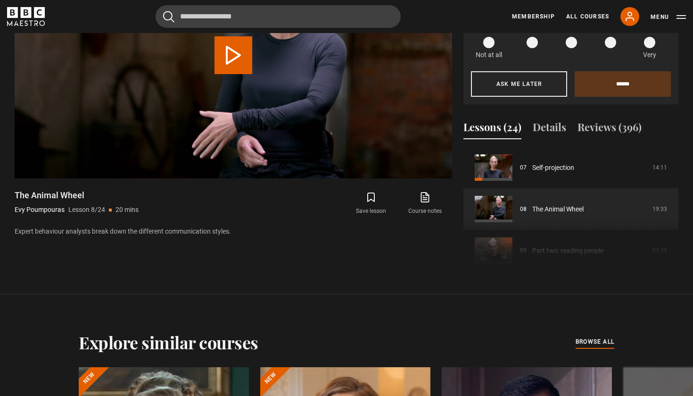
scroll to position [511, 0]
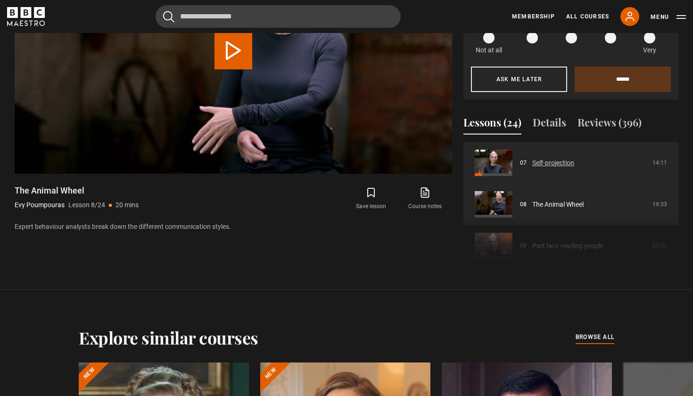
click at [542, 164] on link "Self-projection" at bounding box center [553, 163] width 42 height 10
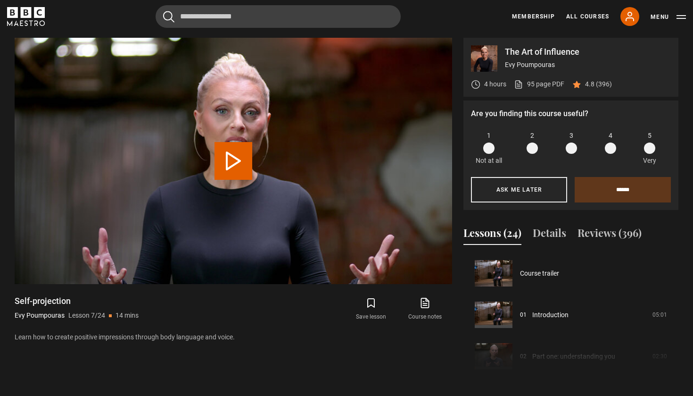
scroll to position [249, 0]
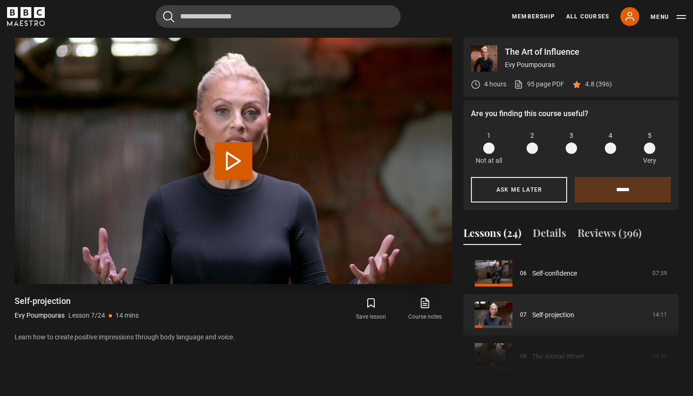
click at [100, 275] on video "Video Player" at bounding box center [234, 161] width 438 height 246
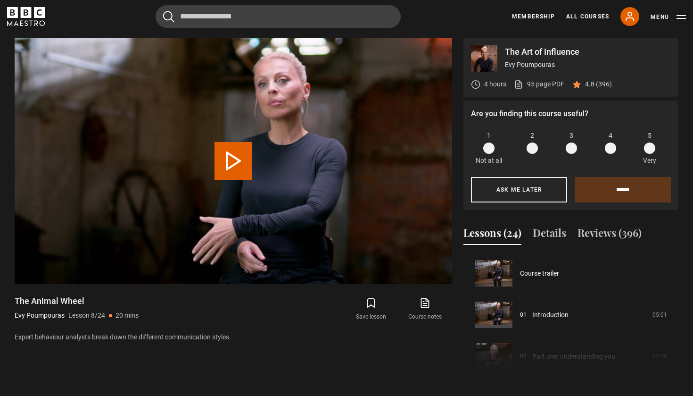
scroll to position [291, 0]
